Goal: Task Accomplishment & Management: Use online tool/utility

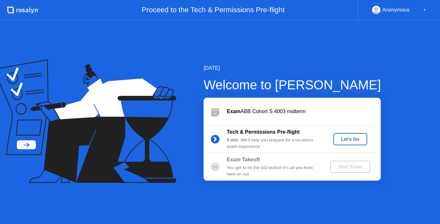
click at [343, 141] on div "Let's Go" at bounding box center [350, 139] width 29 height 5
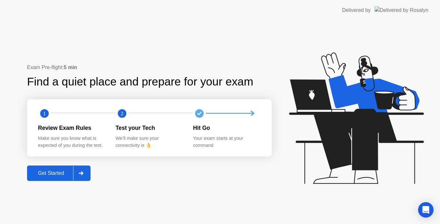
click at [58, 171] on div "Get Started" at bounding box center [51, 174] width 44 height 6
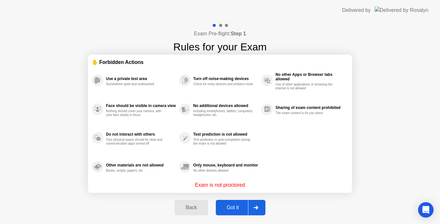
click at [232, 207] on div "Got it" at bounding box center [233, 208] width 30 height 6
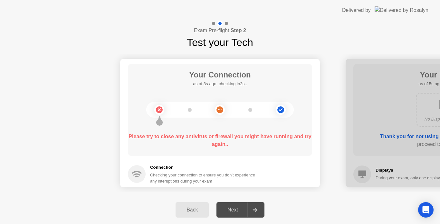
click at [222, 156] on main "Your Connection as of 3s ago, checking in2s.. Please try to close any antivirus…" at bounding box center [220, 110] width 200 height 102
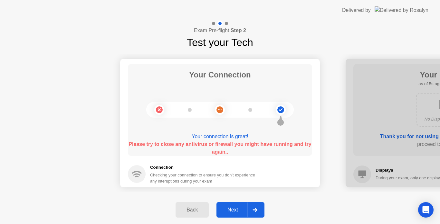
click at [232, 210] on div "Next" at bounding box center [232, 210] width 29 height 6
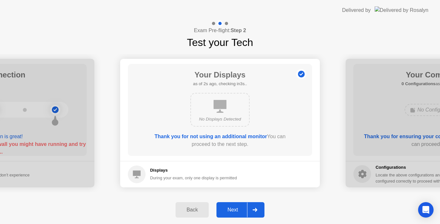
click at [232, 210] on div "Next" at bounding box center [232, 210] width 29 height 6
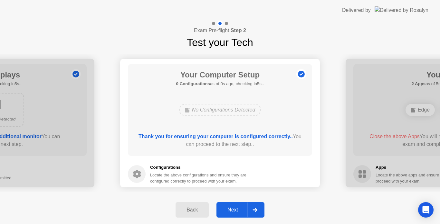
click at [232, 210] on div "Next" at bounding box center [232, 210] width 29 height 6
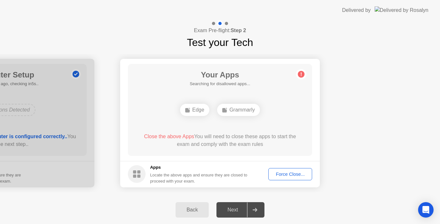
click at [281, 175] on div "Force Close..." at bounding box center [289, 174] width 39 height 5
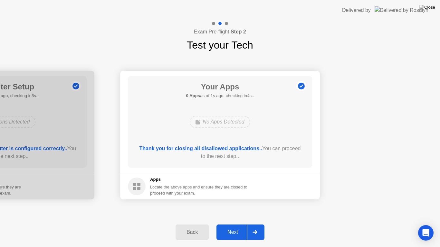
click at [234, 224] on button "Next" at bounding box center [240, 232] width 48 height 15
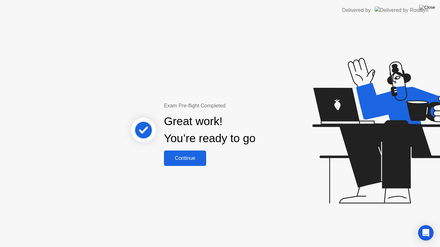
click at [183, 159] on div "Continue" at bounding box center [185, 158] width 38 height 6
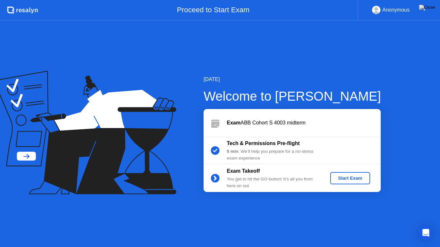
click at [350, 180] on div "Start Exam" at bounding box center [350, 178] width 34 height 5
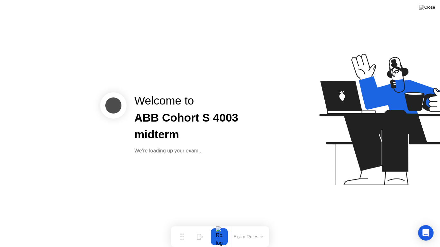
click at [224, 159] on div "Welcome to ABB Cohort S 4003 midterm We’re loading up your exam..." at bounding box center [220, 123] width 440 height 247
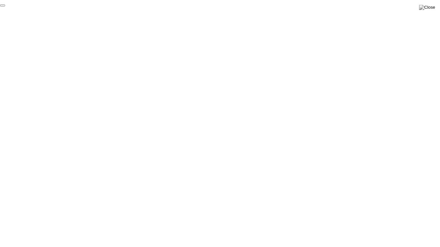
click div "End Proctoring Session"
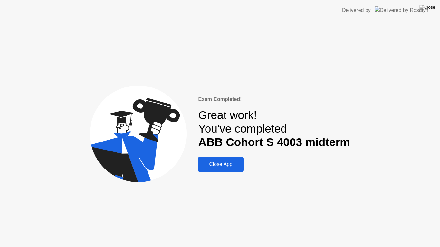
click at [235, 165] on div "Close App" at bounding box center [220, 165] width 41 height 6
